Goal: Task Accomplishment & Management: Manage account settings

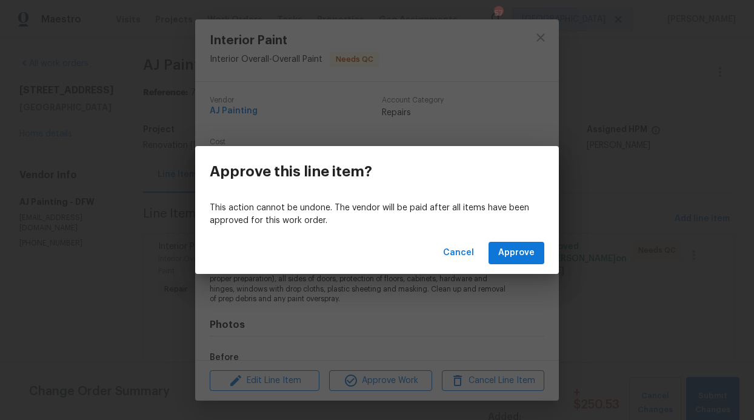
scroll to position [105, 0]
click at [543, 262] on div "Cancel Approve" at bounding box center [377, 253] width 364 height 42
click at [527, 254] on span "Approve" at bounding box center [516, 253] width 36 height 15
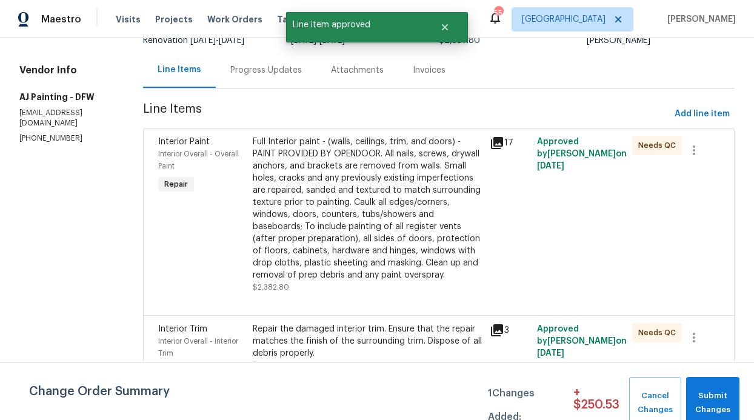
scroll to position [0, 0]
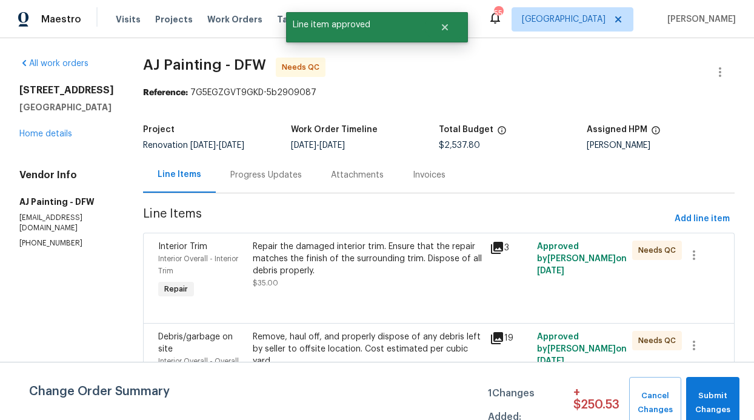
click at [406, 330] on div "Remove, haul off, and properly dispose of any debris left by seller to offsite …" at bounding box center [367, 361] width 237 height 68
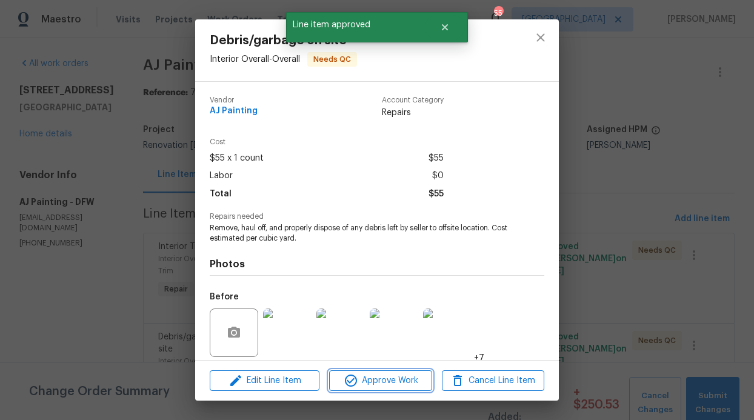
click at [392, 379] on span "Approve Work" at bounding box center [380, 380] width 95 height 15
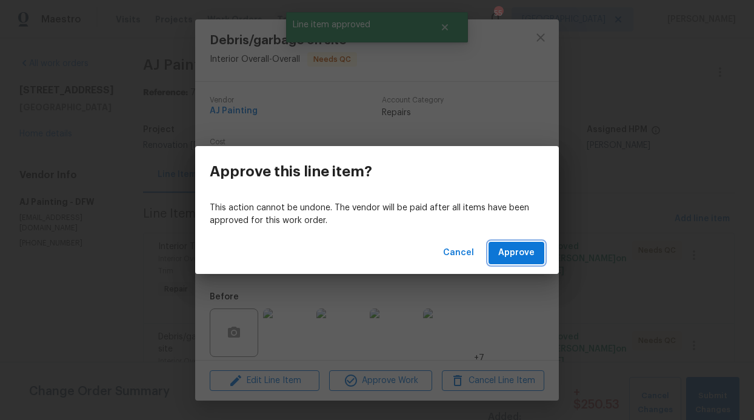
click at [526, 256] on span "Approve" at bounding box center [516, 253] width 36 height 15
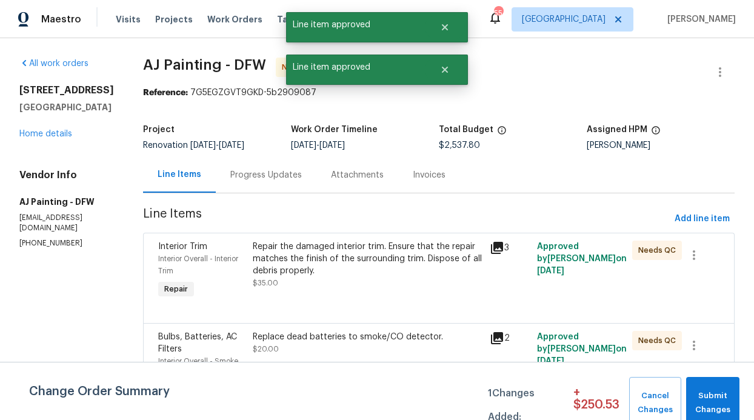
click at [437, 261] on div "Repair the damaged interior trim. Ensure that the repair matches the finish of …" at bounding box center [368, 259] width 230 height 36
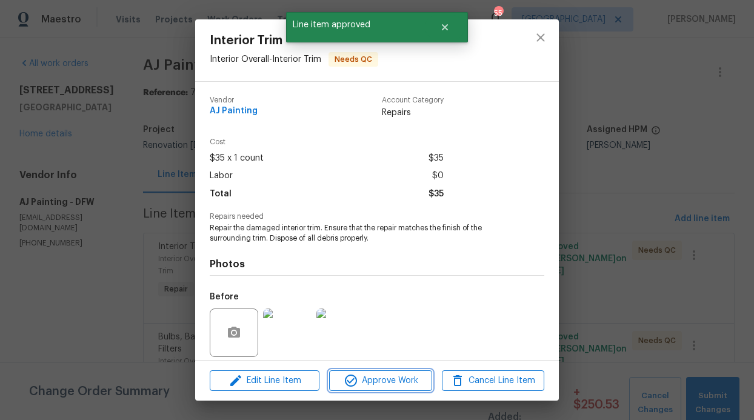
click at [415, 382] on span "Approve Work" at bounding box center [380, 380] width 95 height 15
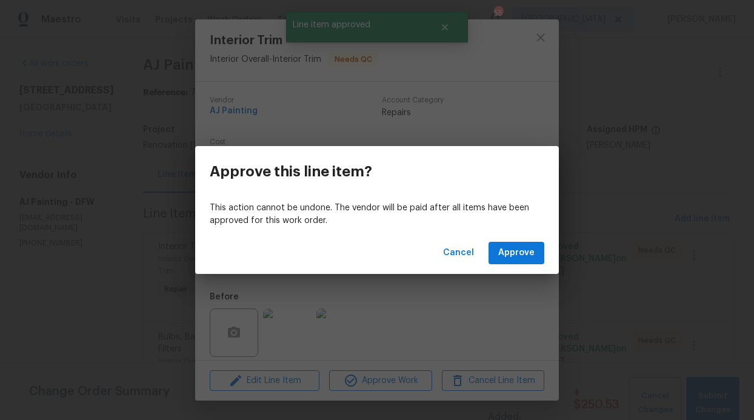
click at [513, 237] on div "Cancel Approve" at bounding box center [377, 253] width 364 height 42
click at [499, 262] on button "Approve" at bounding box center [517, 253] width 56 height 22
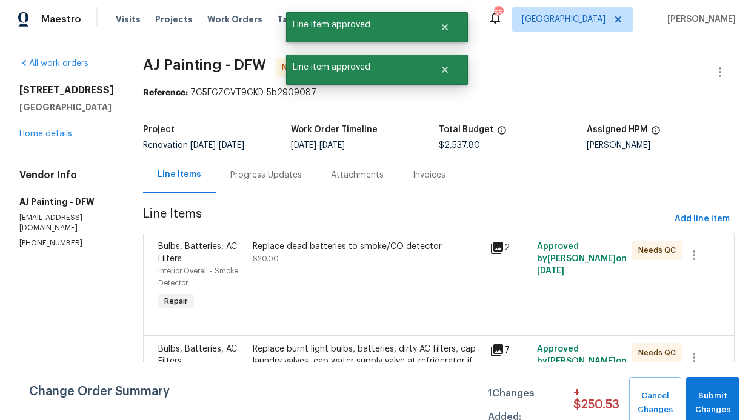
click at [424, 267] on div "Replace dead batteries to smoke/CO detector. $20.00" at bounding box center [367, 277] width 237 height 80
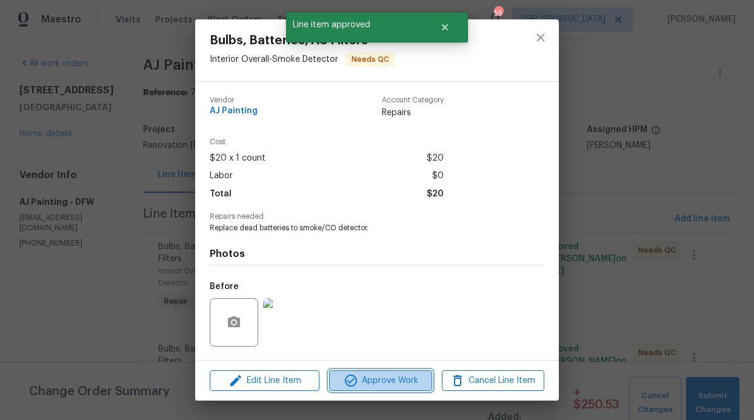
click at [408, 381] on span "Approve Work" at bounding box center [380, 380] width 95 height 15
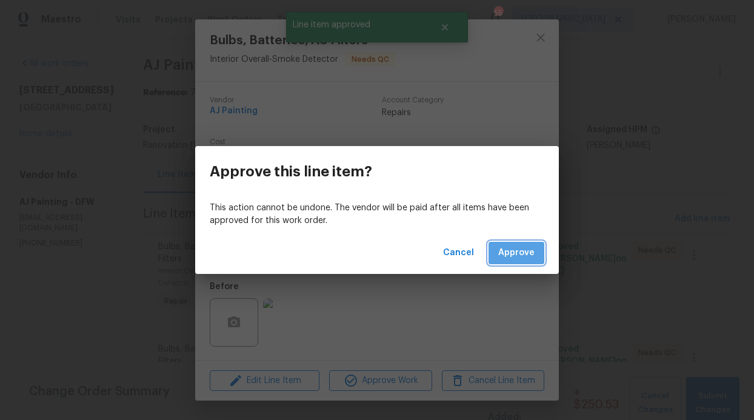
click at [525, 244] on button "Approve" at bounding box center [517, 253] width 56 height 22
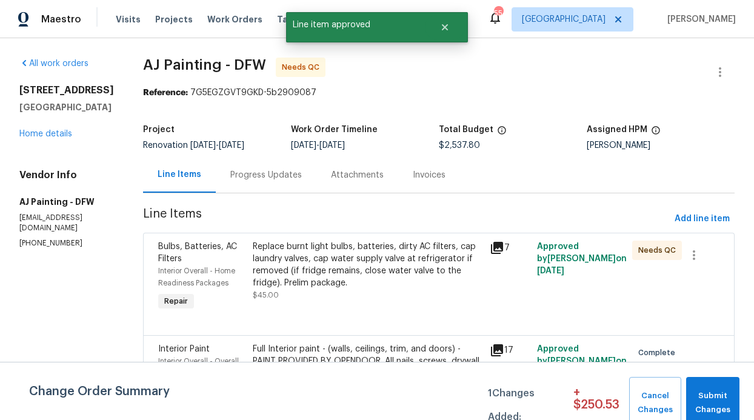
click at [403, 269] on div "Replace burnt light bulbs, batteries, dirty AC filters, cap laundry valves, cap…" at bounding box center [368, 265] width 230 height 48
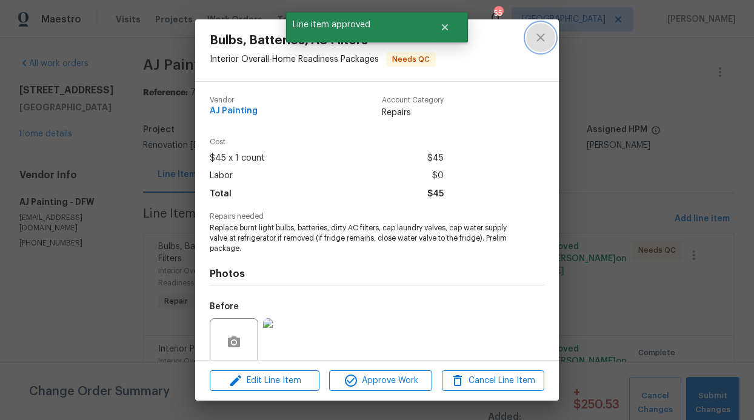
click at [541, 39] on icon "close" at bounding box center [540, 37] width 15 height 15
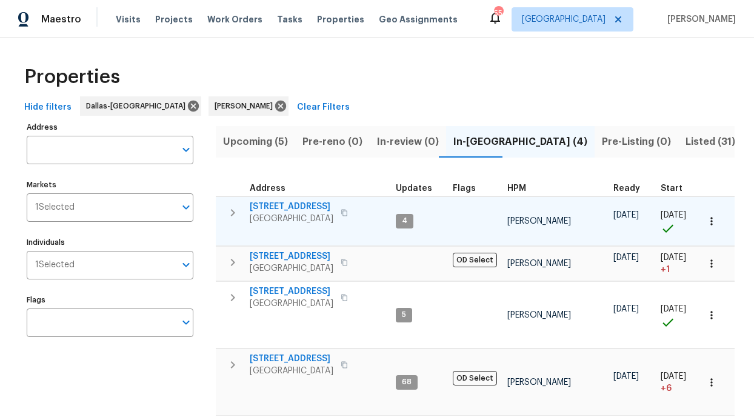
scroll to position [46, 0]
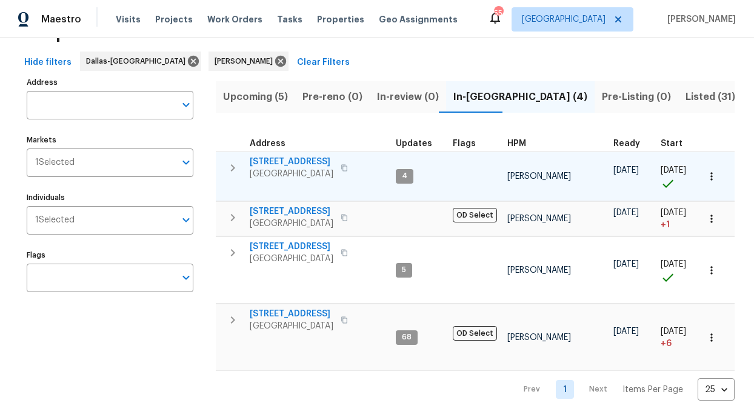
click at [337, 172] on button "button" at bounding box center [344, 167] width 15 height 17
click at [300, 159] on span "[STREET_ADDRESS]" at bounding box center [292, 162] width 84 height 12
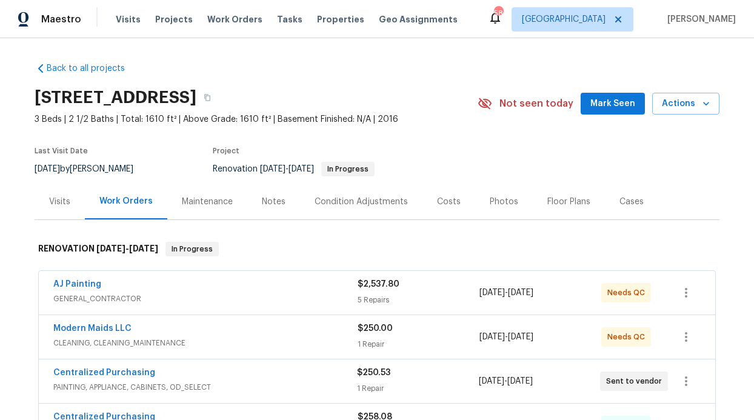
click at [253, 200] on div "Notes" at bounding box center [273, 202] width 53 height 36
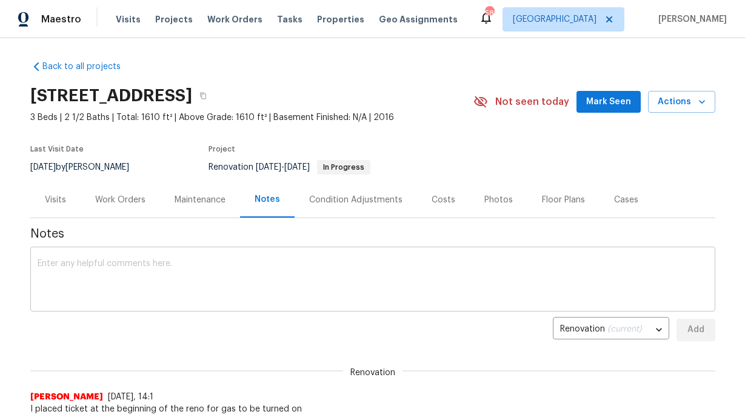
scroll to position [2, 0]
click at [253, 276] on textarea at bounding box center [373, 280] width 670 height 42
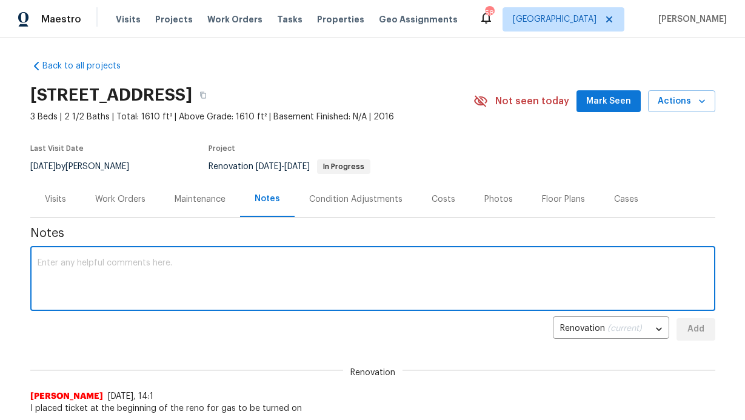
paste textarea "[URL][DOMAIN_NAME]"
type textarea "[URL][DOMAIN_NAME] the second request for gas"
click at [686, 333] on span "Add" at bounding box center [695, 329] width 19 height 15
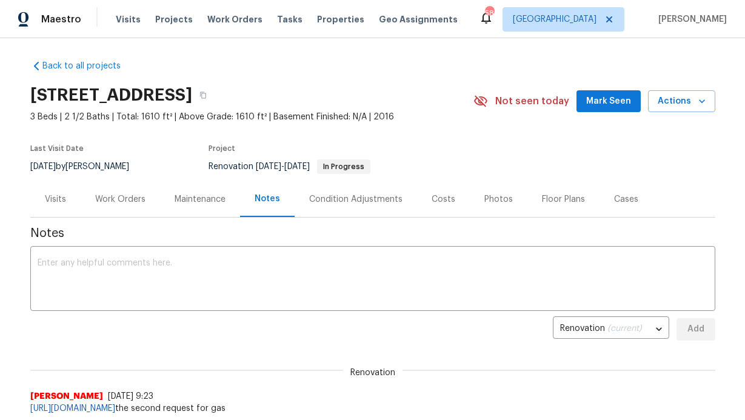
click at [603, 106] on span "Mark Seen" at bounding box center [608, 101] width 45 height 15
